Goal: Task Accomplishment & Management: Complete application form

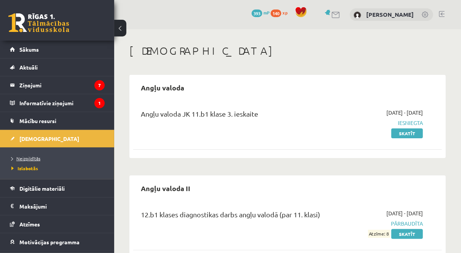
click at [23, 158] on span "Neizpildītās" at bounding box center [25, 159] width 29 height 6
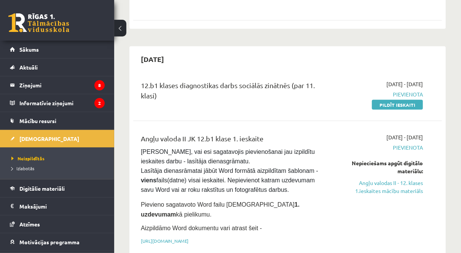
scroll to position [441, 0]
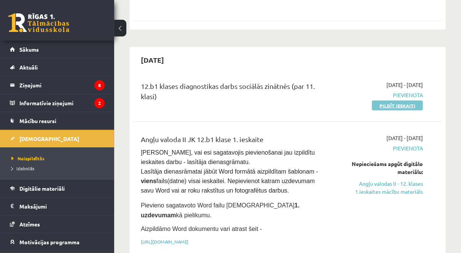
click at [393, 101] on link "Pildīt ieskaiti" at bounding box center [397, 106] width 51 height 10
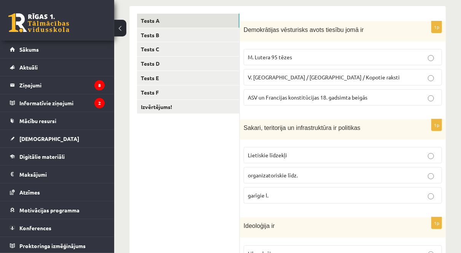
scroll to position [123, 0]
click at [295, 102] on label "ASV un Francijas konstitūcijas 18. gadsimta beigās" at bounding box center [343, 98] width 198 height 16
click at [288, 159] on label "Lietiskie līdzekļi" at bounding box center [343, 156] width 198 height 16
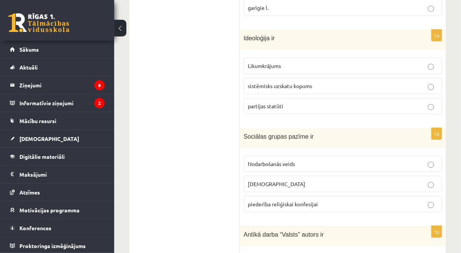
scroll to position [311, 0]
click at [305, 79] on label "sistēmisks uzskatu kopums" at bounding box center [343, 86] width 198 height 16
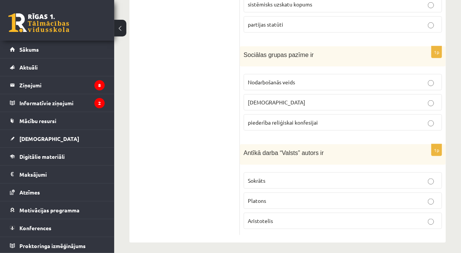
scroll to position [394, 0]
click at [295, 119] on span "piederība reliģiskai konfesijai" at bounding box center [283, 121] width 70 height 7
click at [259, 200] on p "Platons" at bounding box center [343, 200] width 190 height 8
click at [268, 79] on span "Nodarbošanās veids" at bounding box center [271, 81] width 47 height 7
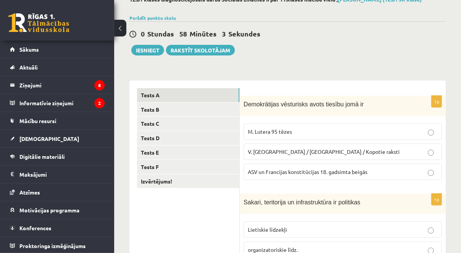
scroll to position [48, 0]
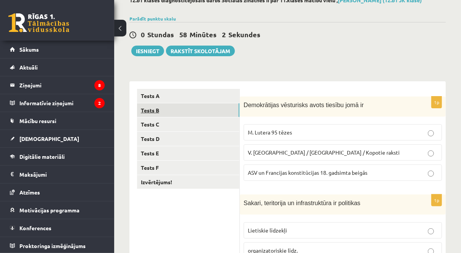
click at [156, 110] on link "Tests B" at bounding box center [188, 111] width 102 height 14
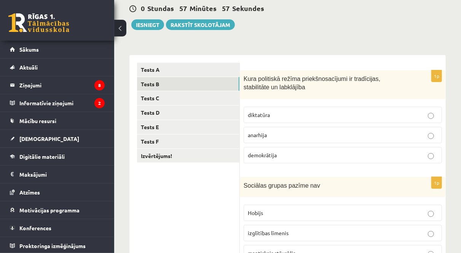
scroll to position [89, 0]
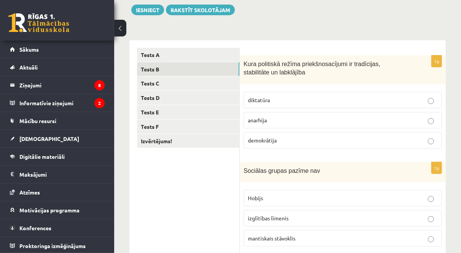
click at [312, 139] on p "demokrātija" at bounding box center [343, 141] width 190 height 8
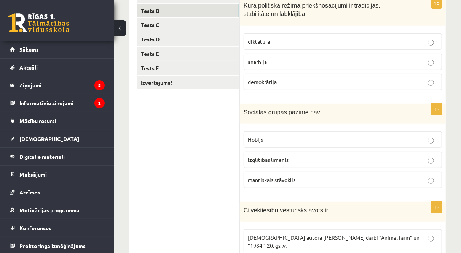
scroll to position [141, 0]
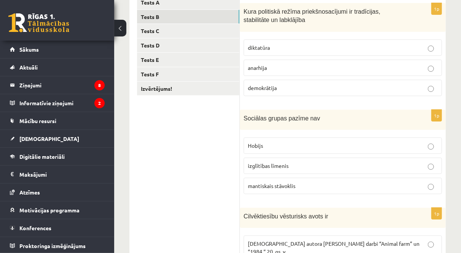
click at [296, 147] on p "Hobijs" at bounding box center [343, 146] width 190 height 8
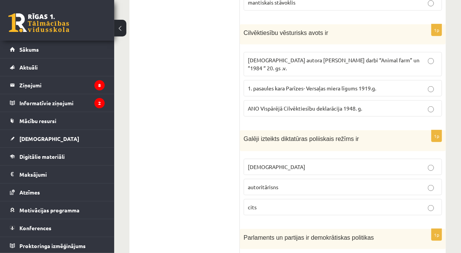
scroll to position [327, 0]
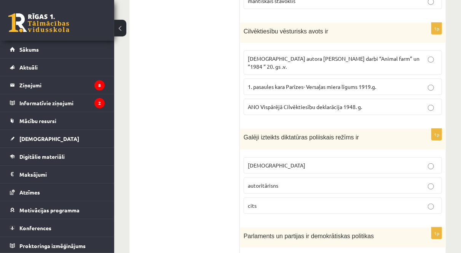
click at [286, 83] on span "1. pasaules kara Parīzes- Versaļas miera līgums 1919.g." at bounding box center [312, 86] width 128 height 7
click at [291, 104] on span "ANO Vispārējā Cilvēktiesību deklarācija 1948. g." at bounding box center [305, 107] width 114 height 7
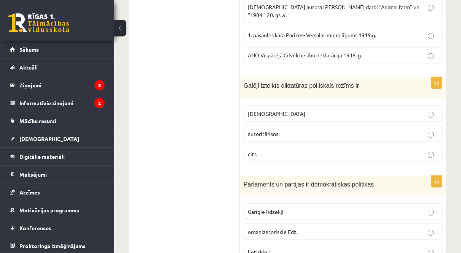
scroll to position [402, 0]
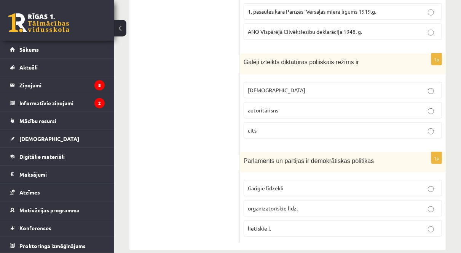
click at [285, 86] on p "totalitārisms" at bounding box center [343, 90] width 190 height 8
click at [288, 205] on p "organizatoriskie līdz." at bounding box center [343, 209] width 190 height 8
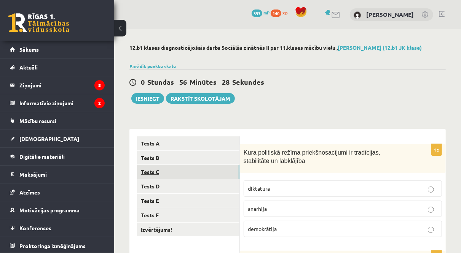
click at [165, 171] on link "Tests C" at bounding box center [188, 172] width 102 height 14
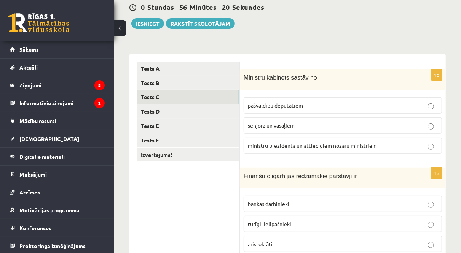
scroll to position [78, 0]
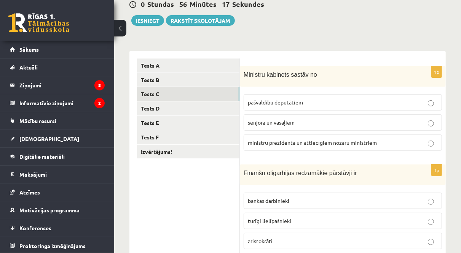
click at [296, 142] on span "ministru prezidenta un attiecīgiem nozaru ministriem" at bounding box center [312, 142] width 129 height 7
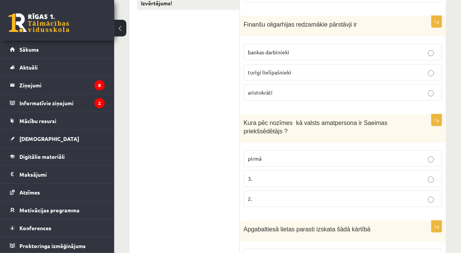
scroll to position [226, 0]
click at [264, 69] on p "turīgi lielīpašnieki" at bounding box center [343, 73] width 190 height 8
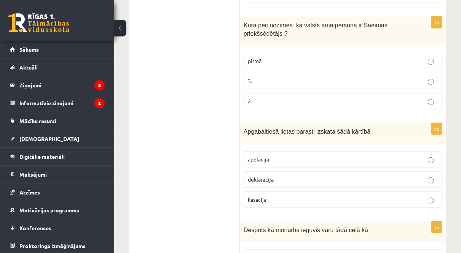
scroll to position [338, 0]
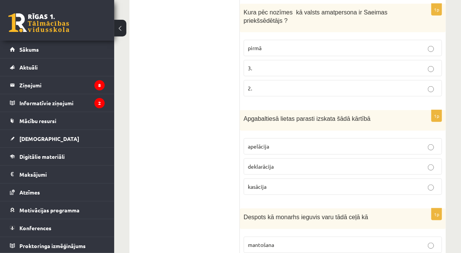
click at [306, 44] on p "pirmā" at bounding box center [343, 48] width 190 height 8
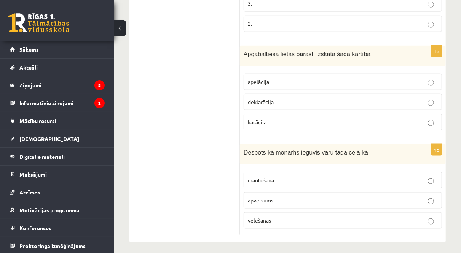
scroll to position [403, 0]
click at [274, 98] on p "deklarācija" at bounding box center [343, 102] width 190 height 8
click at [253, 201] on label "apvērsums" at bounding box center [343, 200] width 198 height 16
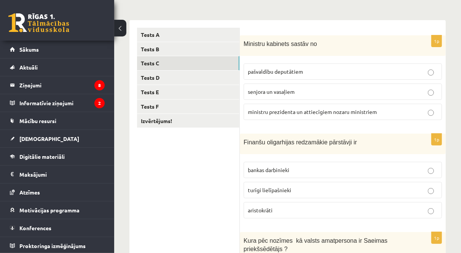
scroll to position [0, 0]
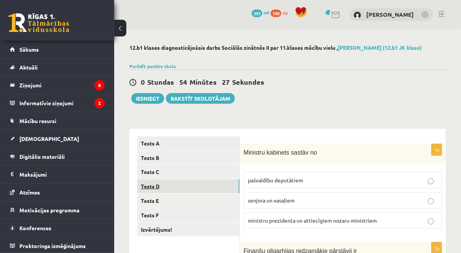
click at [165, 189] on link "Tests D" at bounding box center [188, 187] width 102 height 14
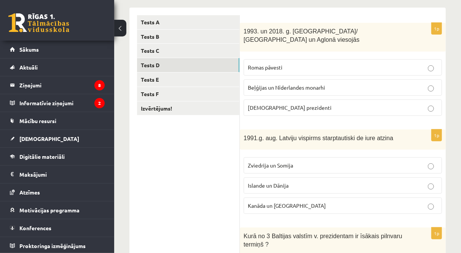
scroll to position [121, 0]
click at [274, 64] on span "Romas pāvesti" at bounding box center [265, 67] width 35 height 7
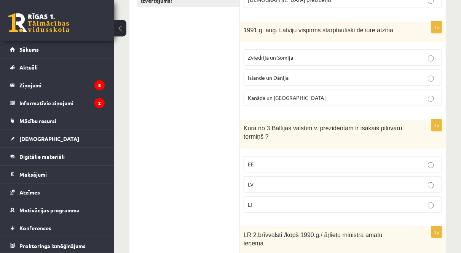
scroll to position [230, 0]
click at [271, 73] on p "Islande un Dānija" at bounding box center [343, 77] width 190 height 8
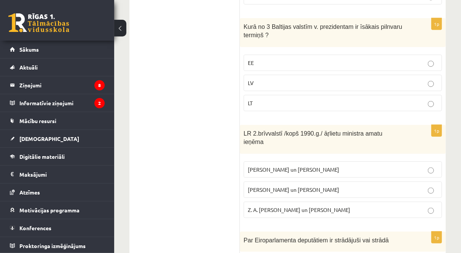
scroll to position [331, 0]
click at [263, 80] on p "LV" at bounding box center [343, 84] width 190 height 8
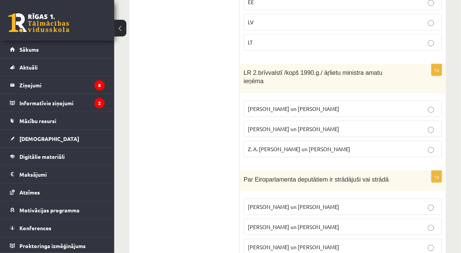
scroll to position [392, 0]
click at [275, 126] on span "A. Pabriks un J Jurkāns" at bounding box center [293, 129] width 91 height 7
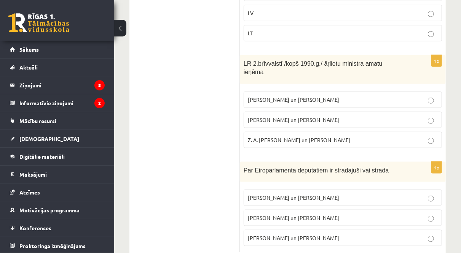
scroll to position [401, 0]
click at [284, 210] on label "I. Vaidere un N. Ušakovs" at bounding box center [343, 218] width 198 height 16
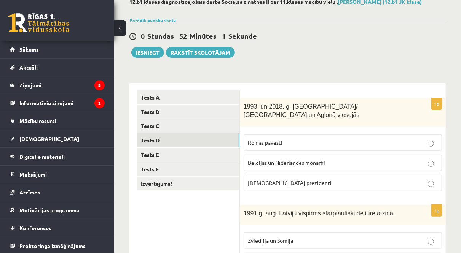
scroll to position [0, 0]
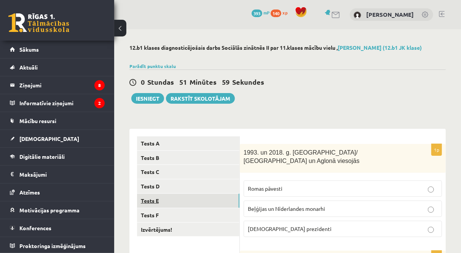
click at [170, 196] on link "Tests E" at bounding box center [188, 201] width 102 height 14
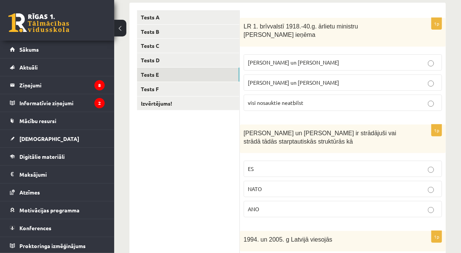
scroll to position [128, 0]
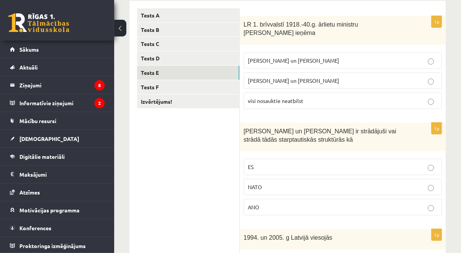
click at [288, 59] on label "Z. Meierovics un V. Munters" at bounding box center [343, 61] width 198 height 16
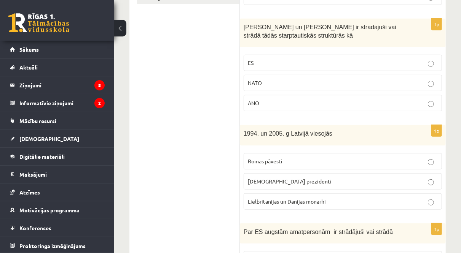
scroll to position [233, 0]
click at [288, 59] on label "ES" at bounding box center [343, 62] width 198 height 16
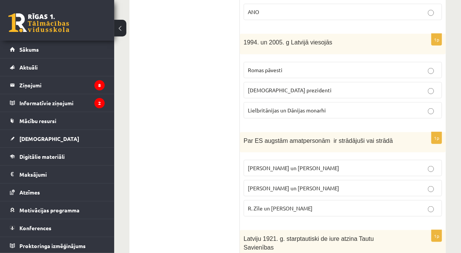
scroll to position [325, 0]
click at [288, 65] on p "Romas pāvesti" at bounding box center [343, 69] width 190 height 8
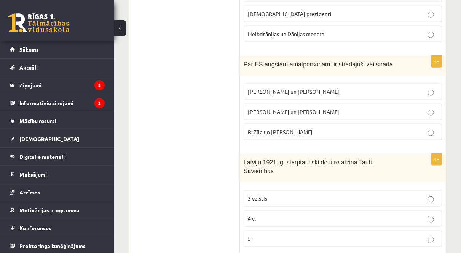
scroll to position [401, 0]
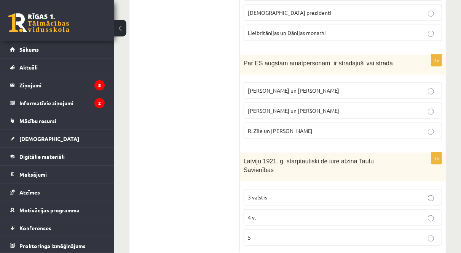
click at [292, 107] on span "Vaira Vīķe- Freiberga un N.Ušakovs" at bounding box center [293, 110] width 91 height 7
click at [268, 194] on p "3 valstis" at bounding box center [343, 198] width 190 height 8
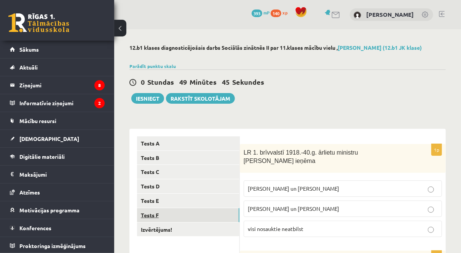
click at [144, 219] on link "Tests F" at bounding box center [188, 216] width 102 height 14
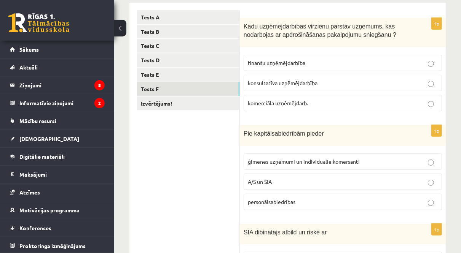
scroll to position [135, 0]
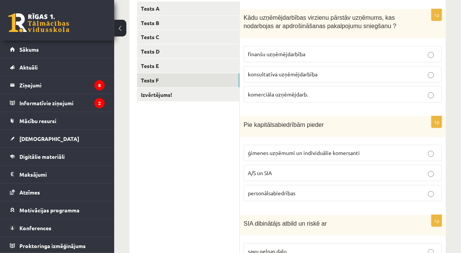
click at [277, 79] on label "konsultatīva uzņēmējdarbība" at bounding box center [343, 74] width 198 height 16
click at [274, 92] on span "komerciāla uzņēmējdarb." at bounding box center [278, 94] width 60 height 7
click at [299, 175] on p "A/S un SIA" at bounding box center [343, 173] width 190 height 8
click at [265, 59] on label "finanšu uzņēmējdarbība" at bounding box center [343, 54] width 198 height 16
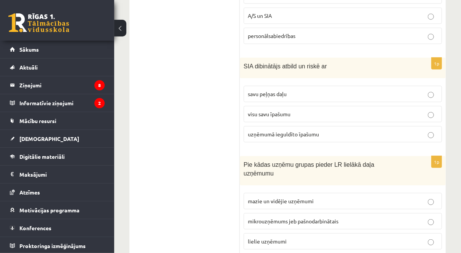
scroll to position [294, 0]
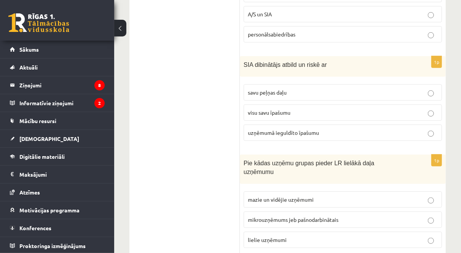
click at [297, 129] on span "uzņēmumā ieguldīto īpašumu" at bounding box center [283, 132] width 71 height 7
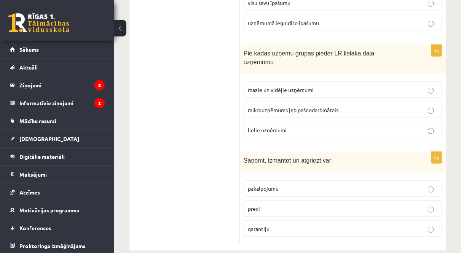
scroll to position [404, 0]
click at [297, 107] on span "mikrouzņēmums jeb pašnodarbinātais" at bounding box center [293, 110] width 91 height 7
click at [282, 86] on label "mazie un vidējie uzņēmumi" at bounding box center [343, 90] width 198 height 16
click at [289, 206] on p "preci" at bounding box center [343, 210] width 190 height 8
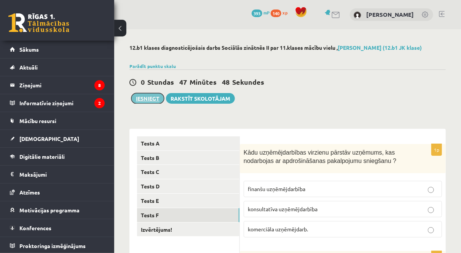
click at [133, 101] on button "Iesniegt" at bounding box center [147, 98] width 33 height 11
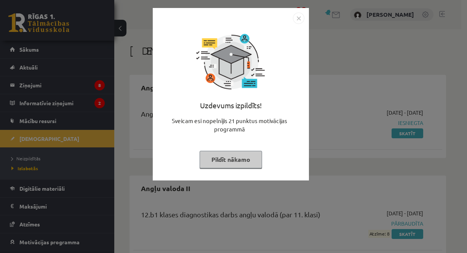
click at [252, 151] on button "Pildīt nākamo" at bounding box center [230, 160] width 62 height 18
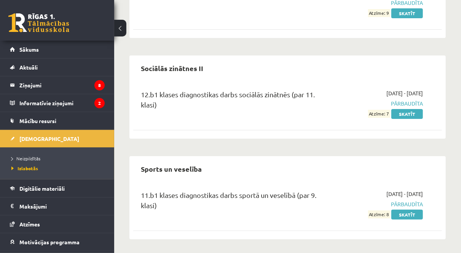
scroll to position [1364, 0]
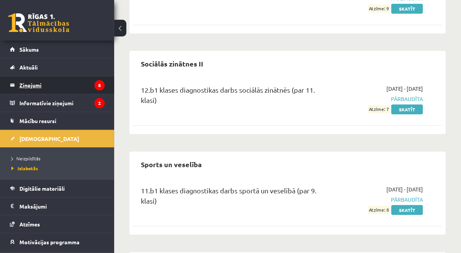
click at [47, 90] on legend "Ziņojumi 8" at bounding box center [61, 85] width 85 height 18
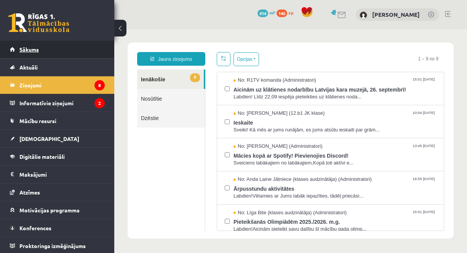
click at [26, 48] on span "Sākums" at bounding box center [28, 49] width 19 height 7
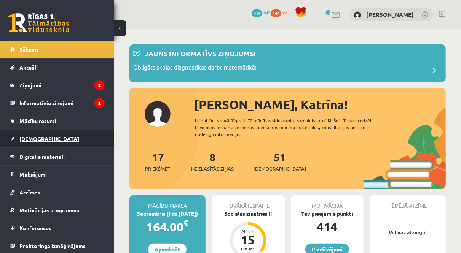
click at [37, 147] on link "[DEMOGRAPHIC_DATA]" at bounding box center [57, 139] width 95 height 18
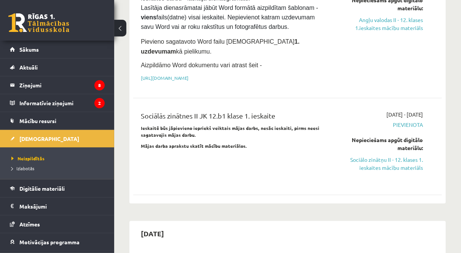
scroll to position [554, 0]
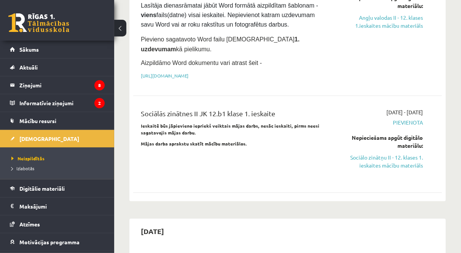
drag, startPoint x: 243, startPoint y: 193, endPoint x: 281, endPoint y: 147, distance: 59.7
click at [281, 147] on div "Sociālās zinātnes II JK 12.b1 klase 1. ieskaite Ieskaitē būs jāpievieno iepriek…" at bounding box center [233, 144] width 196 height 72
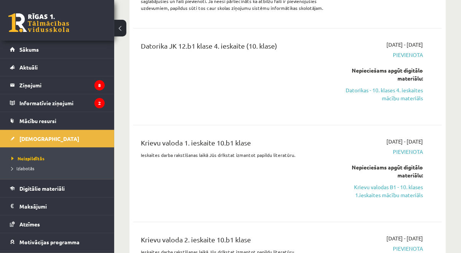
scroll to position [2992, 0]
